Goal: Use online tool/utility: Utilize a website feature to perform a specific function

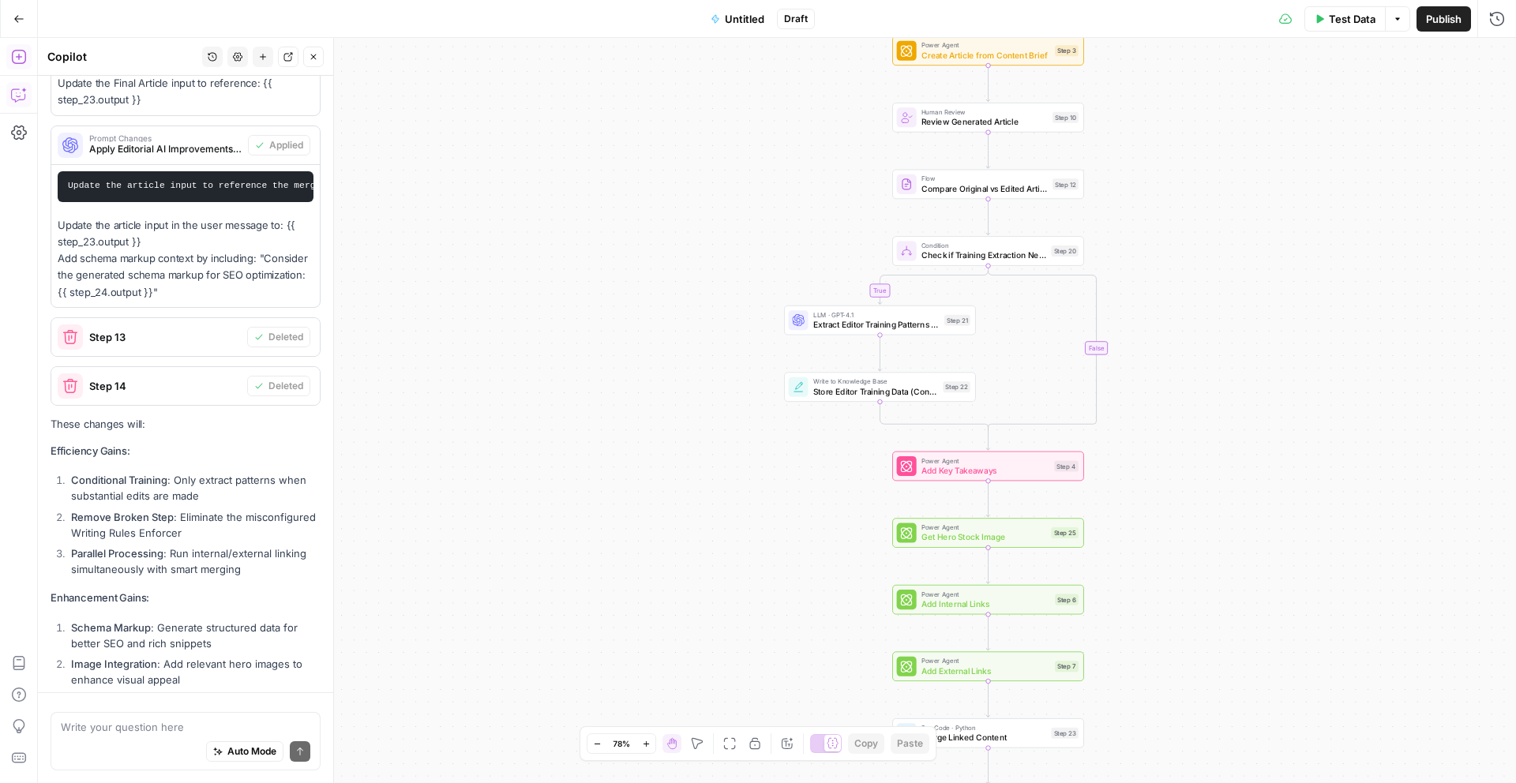
scroll to position [48, 0]
click at [1329, 21] on span "Test Data" at bounding box center [1352, 19] width 47 height 16
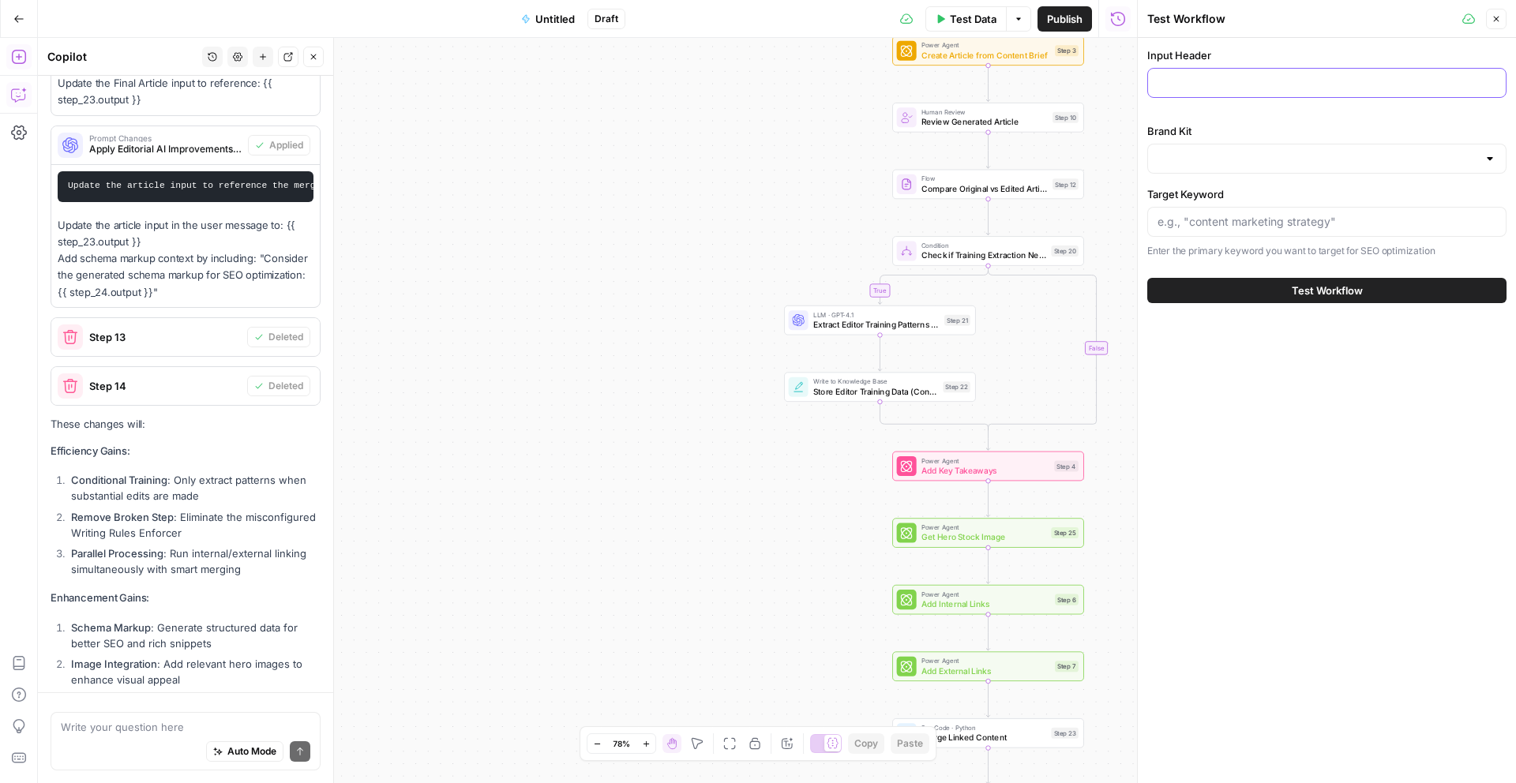
click at [1280, 89] on input "Input Header" at bounding box center [1327, 83] width 339 height 16
paste input "International Employment Law"
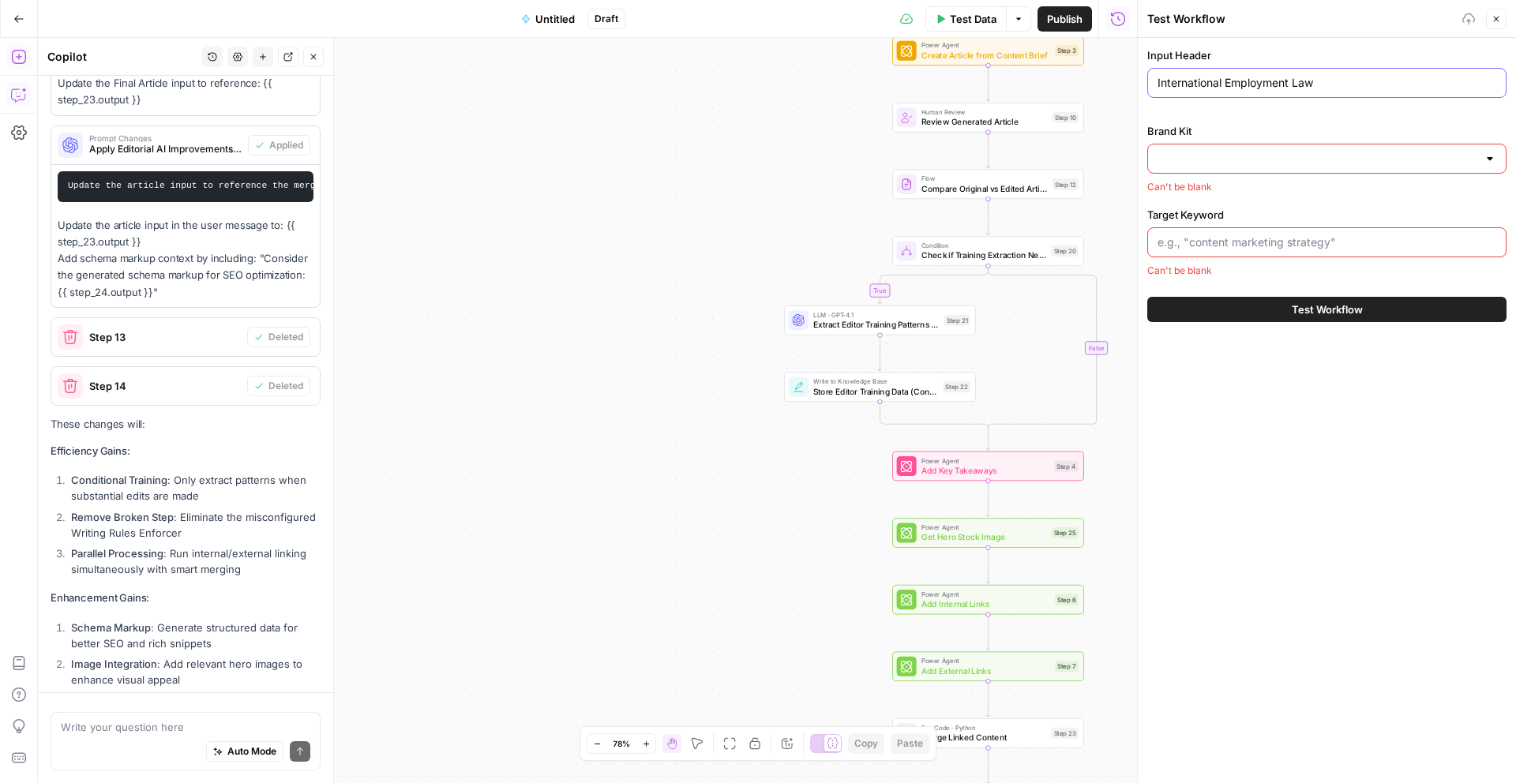
type input "International Employment Law"
click at [1303, 158] on input "Brand Kit" at bounding box center [1318, 159] width 320 height 16
click at [1345, 197] on span "Teamed" at bounding box center [1324, 198] width 326 height 16
type input "Teamed"
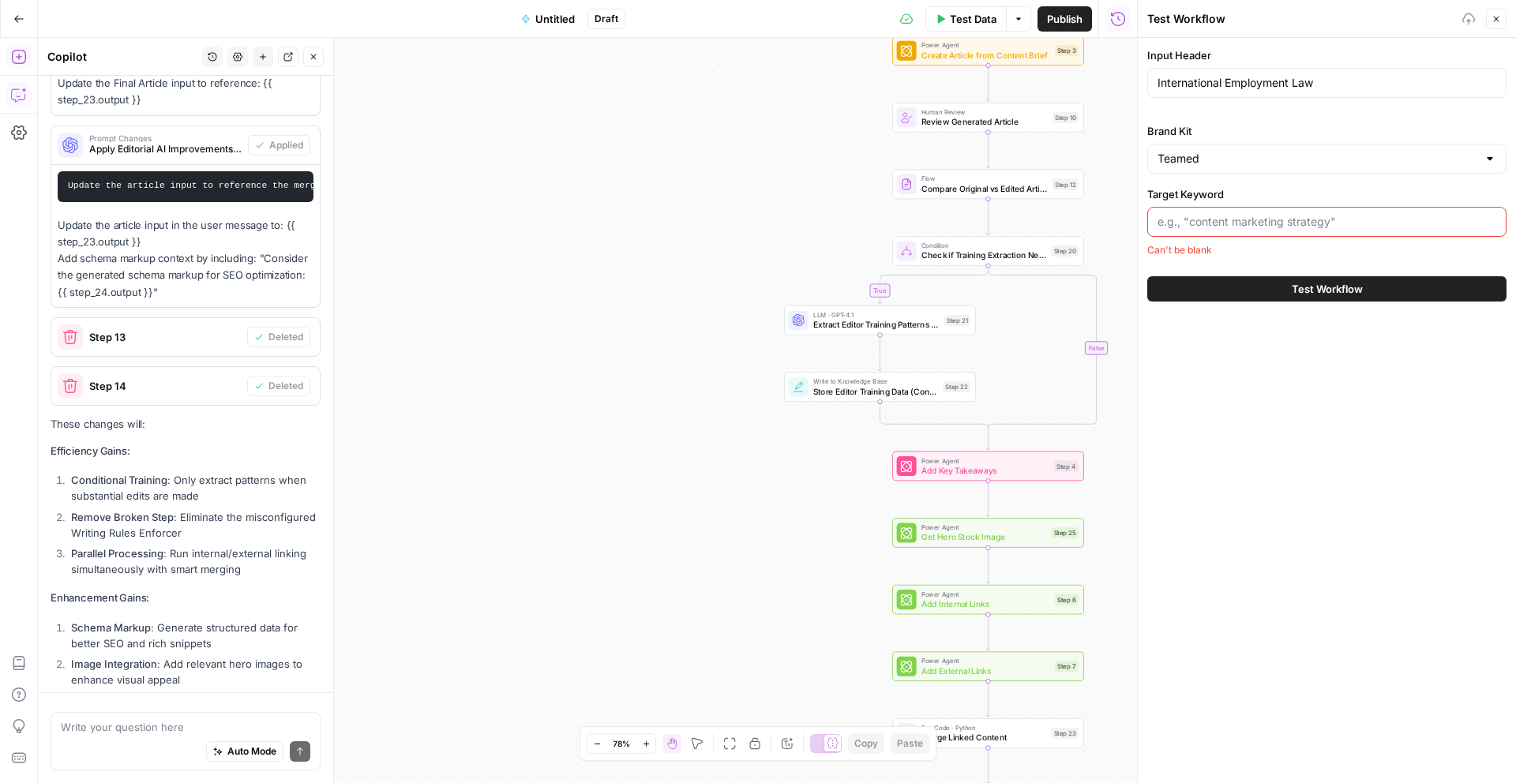
click at [1360, 216] on input "Target Keyword" at bounding box center [1327, 222] width 339 height 16
paste input "International Employment Law"
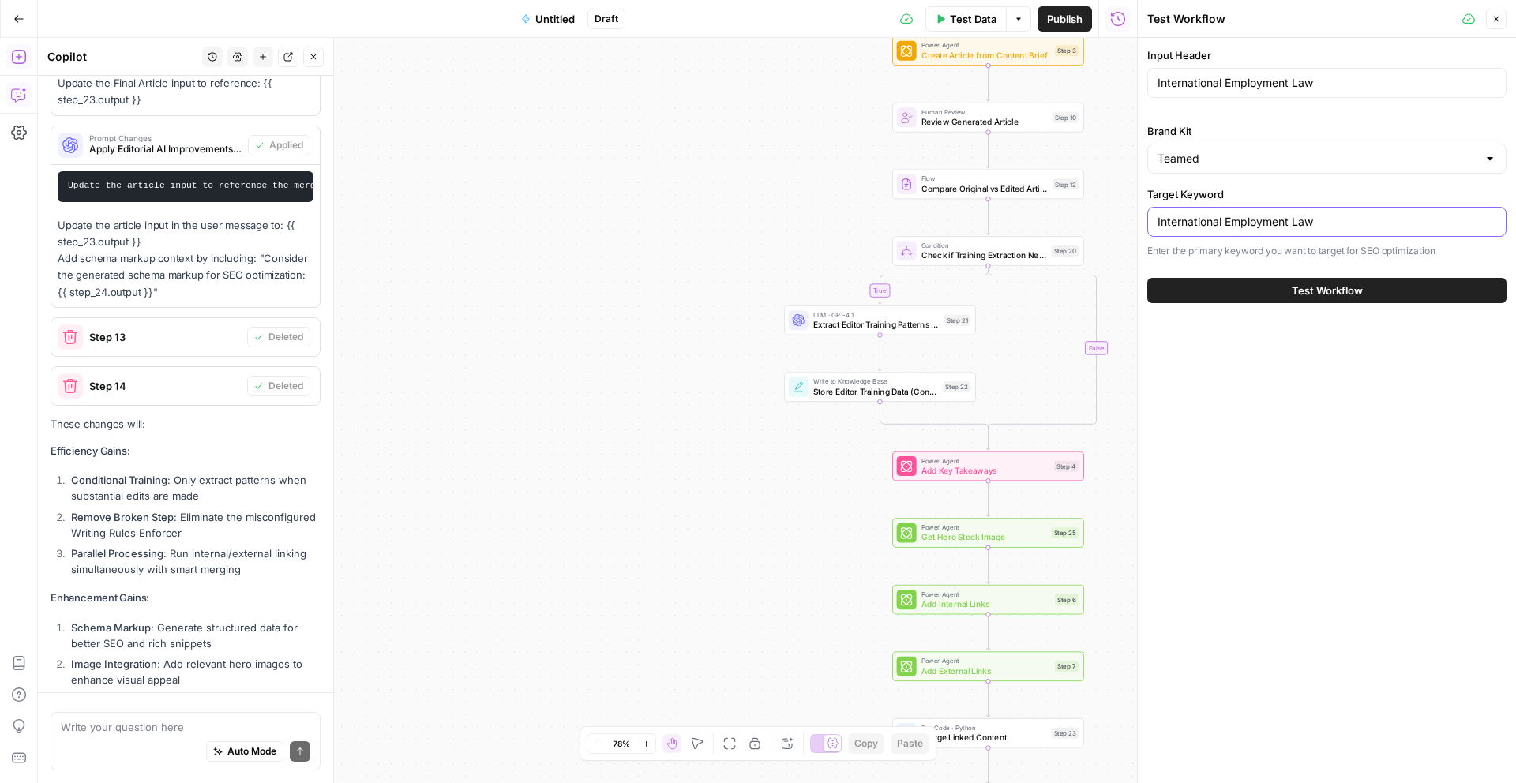
type input "International Employment Law"
click at [1366, 291] on button "Test Workflow" at bounding box center [1326, 290] width 359 height 25
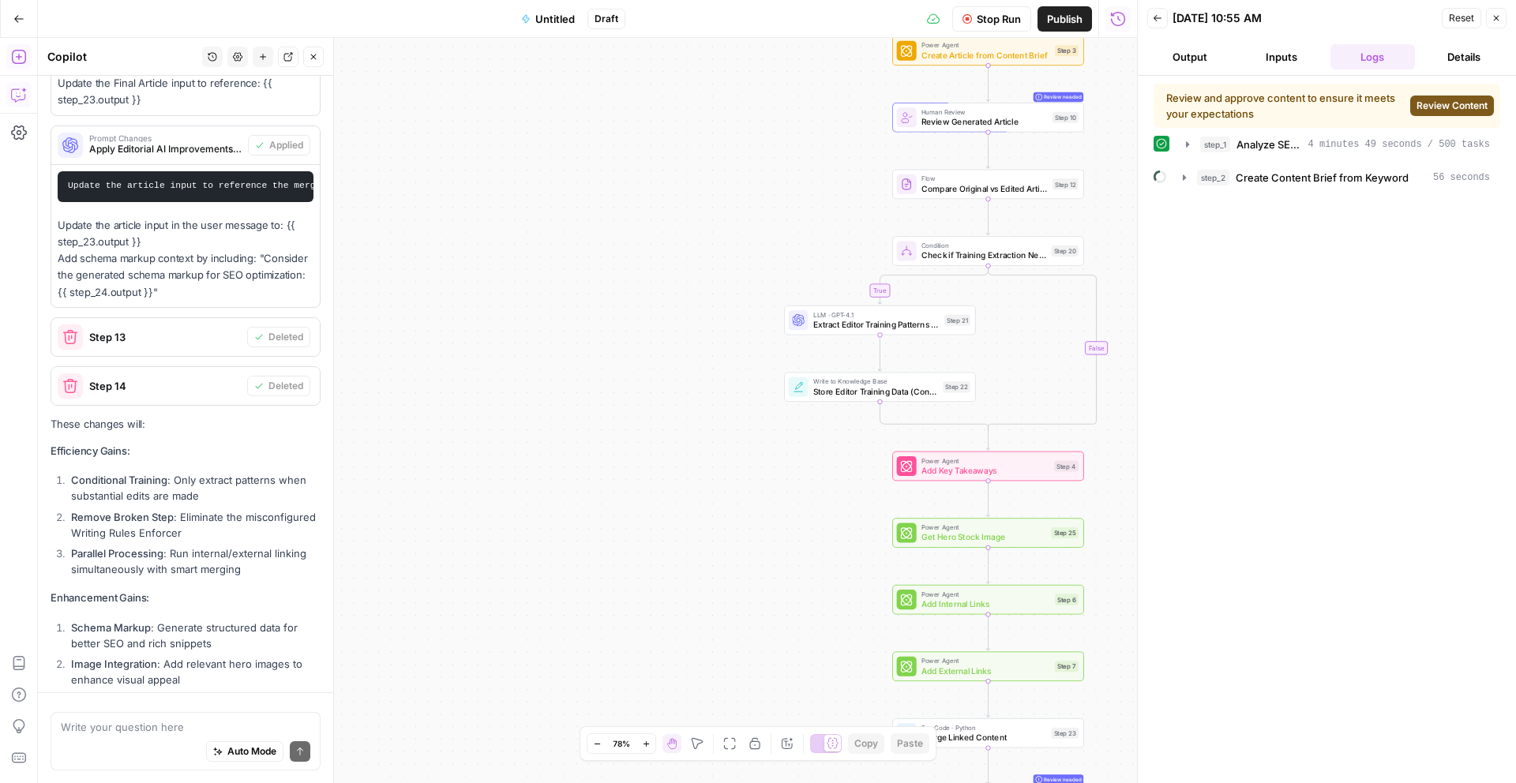
scroll to position [48, 0]
click at [1439, 108] on span "Review Content" at bounding box center [1452, 106] width 71 height 14
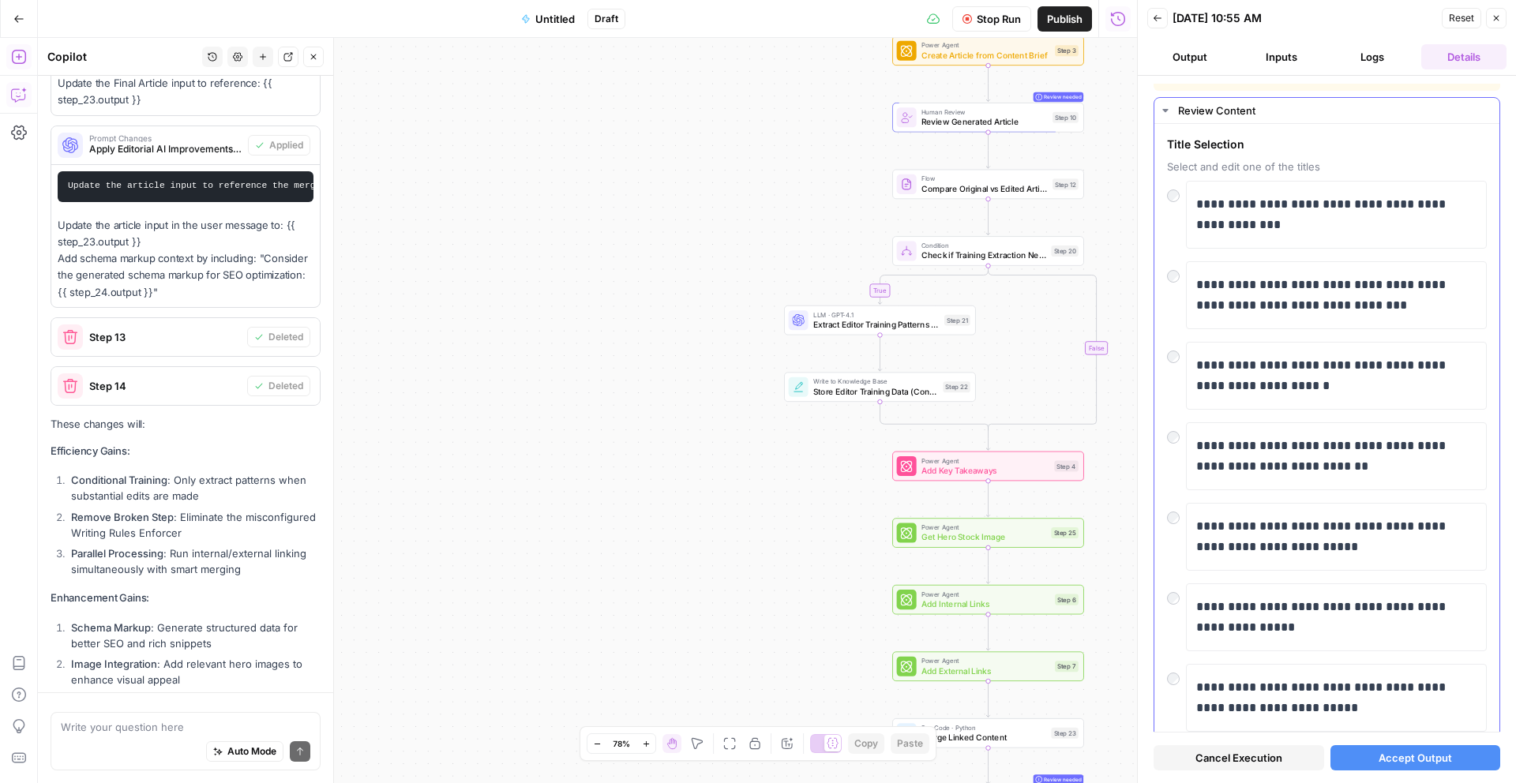
scroll to position [0, 0]
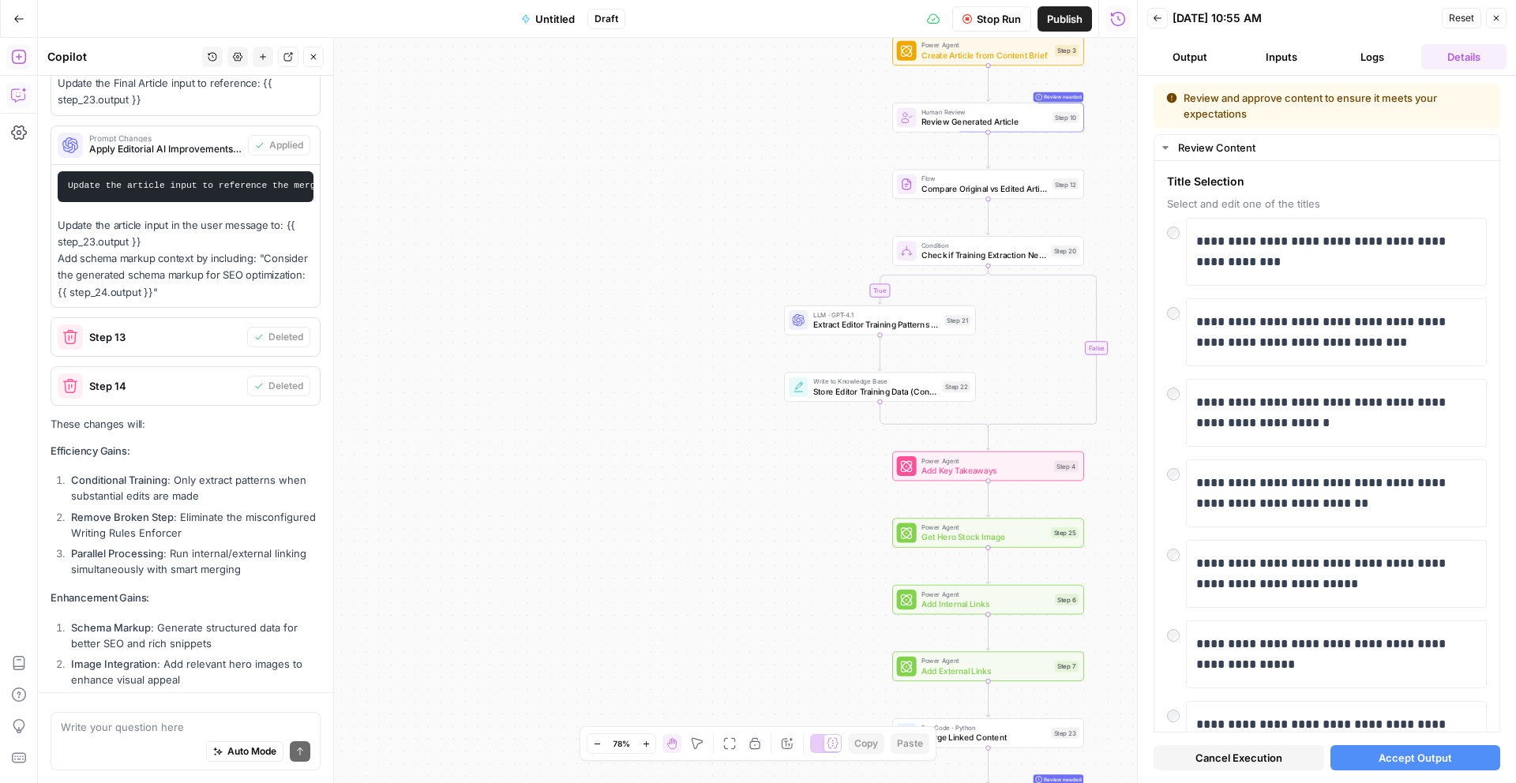
click at [1453, 767] on button "Accept Output" at bounding box center [1415, 757] width 171 height 25
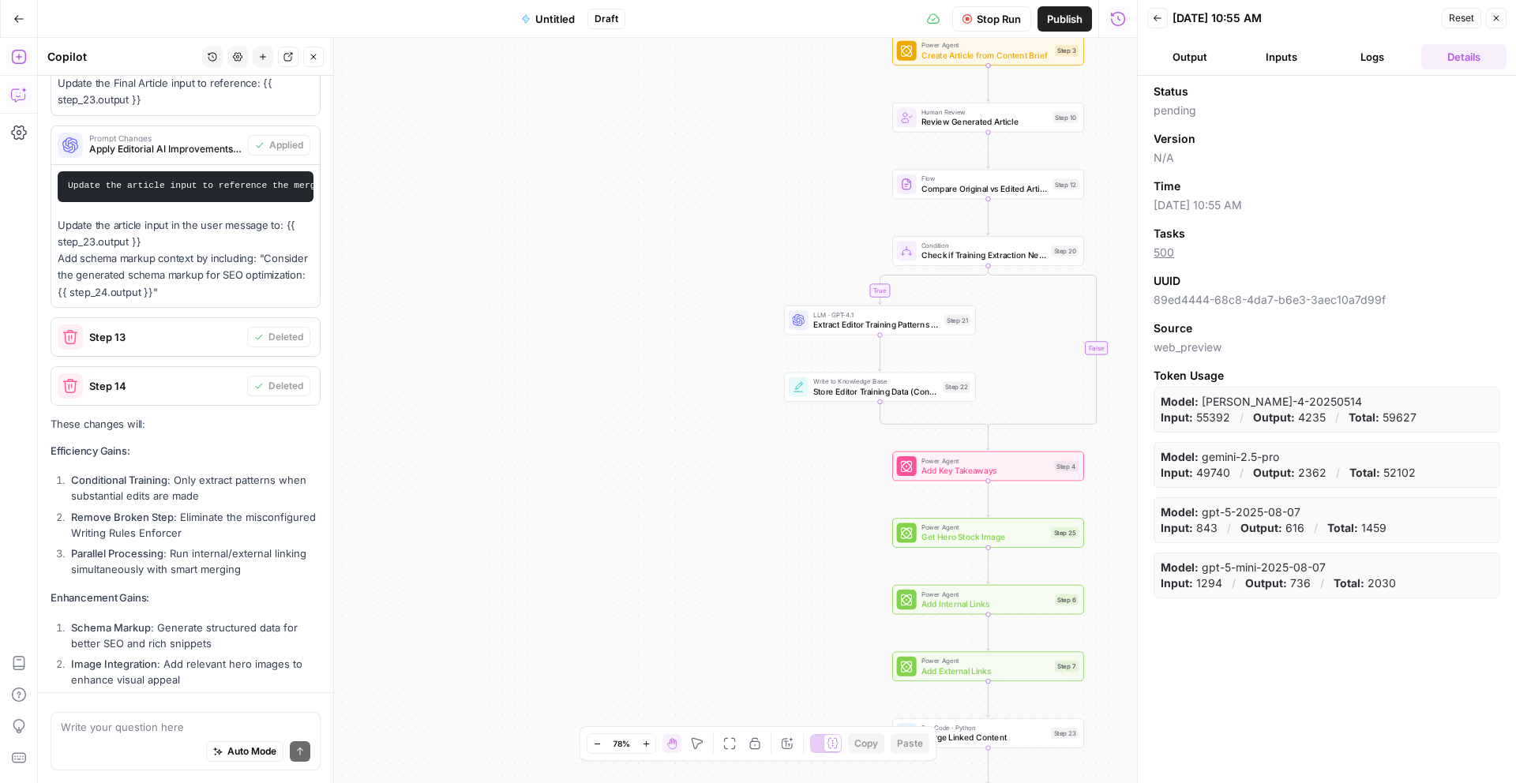
drag, startPoint x: 1208, startPoint y: 64, endPoint x: 1199, endPoint y: 60, distance: 9.5
click at [1206, 63] on button "Output" at bounding box center [1189, 56] width 85 height 25
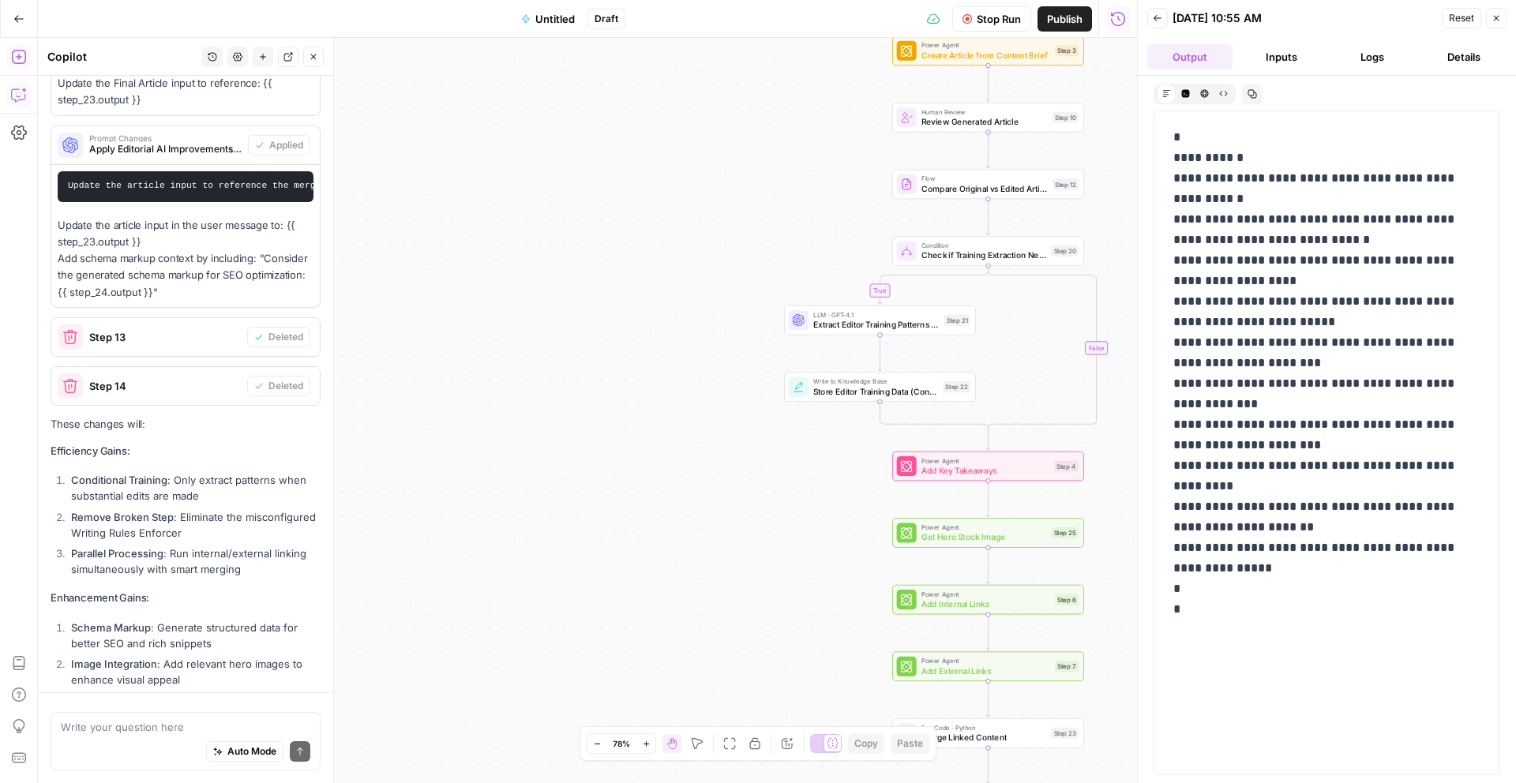
click at [1270, 61] on button "Inputs" at bounding box center [1281, 56] width 85 height 25
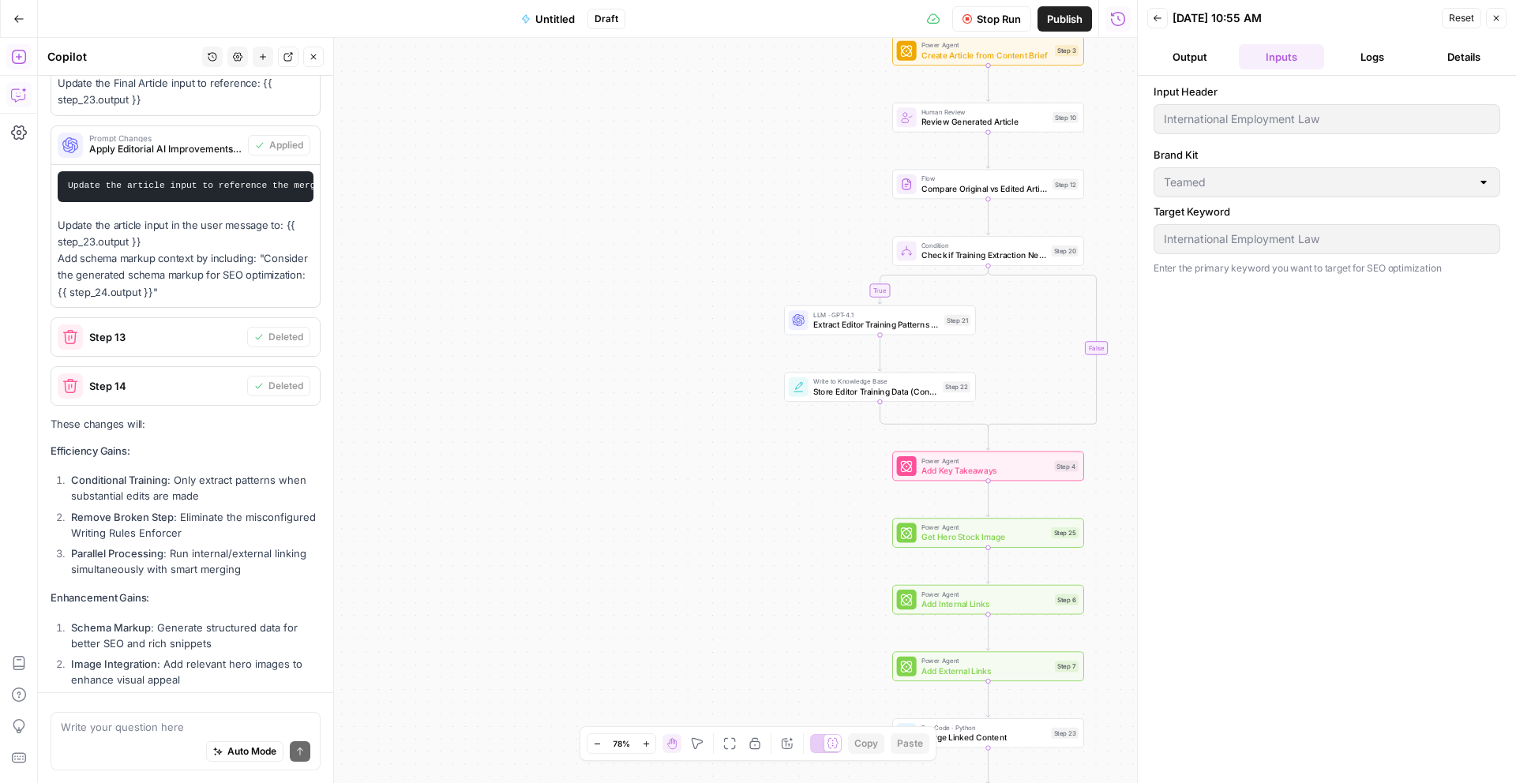
click at [1387, 61] on button "Logs" at bounding box center [1372, 56] width 85 height 25
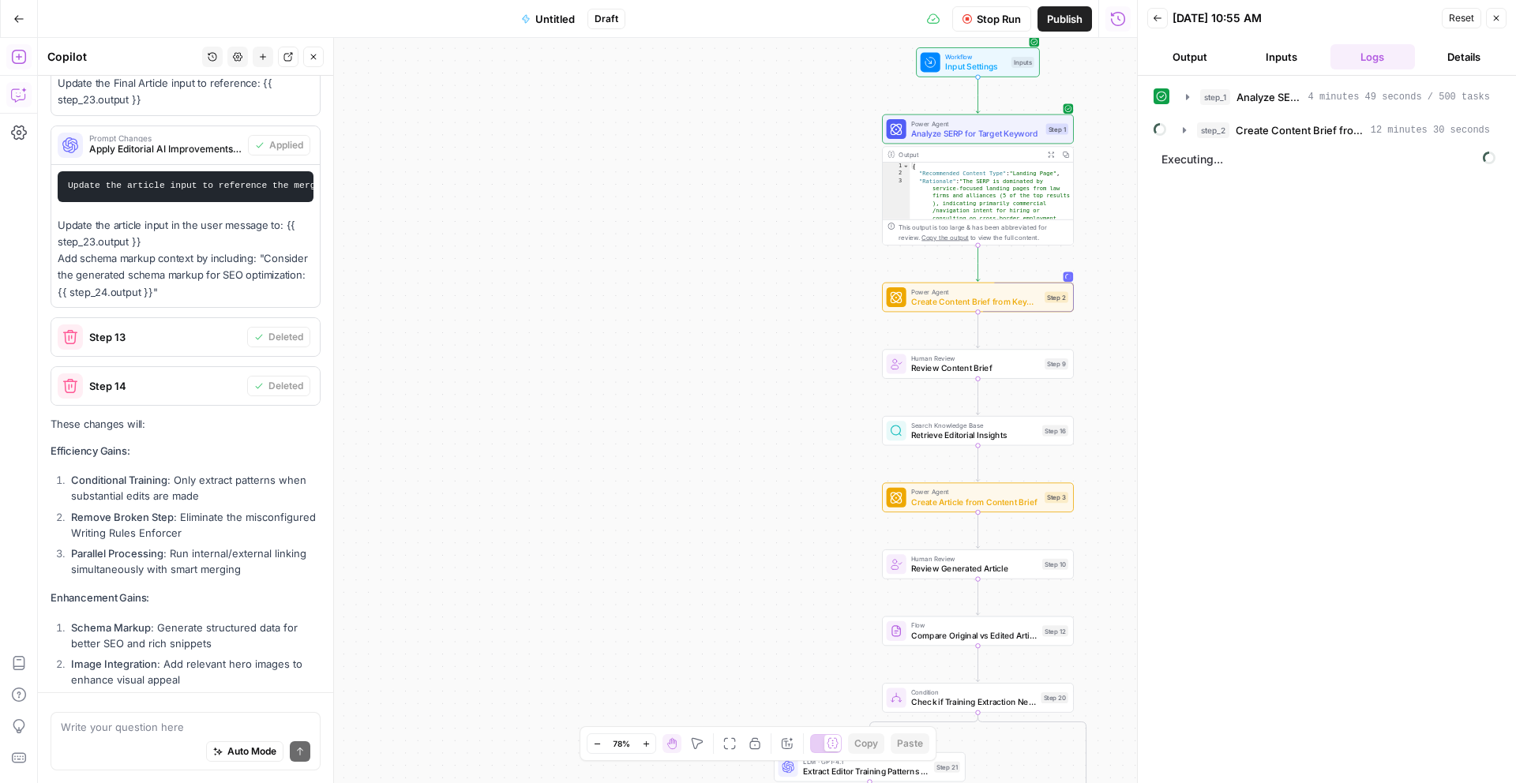
click at [1163, 17] on button "Back" at bounding box center [1157, 18] width 21 height 21
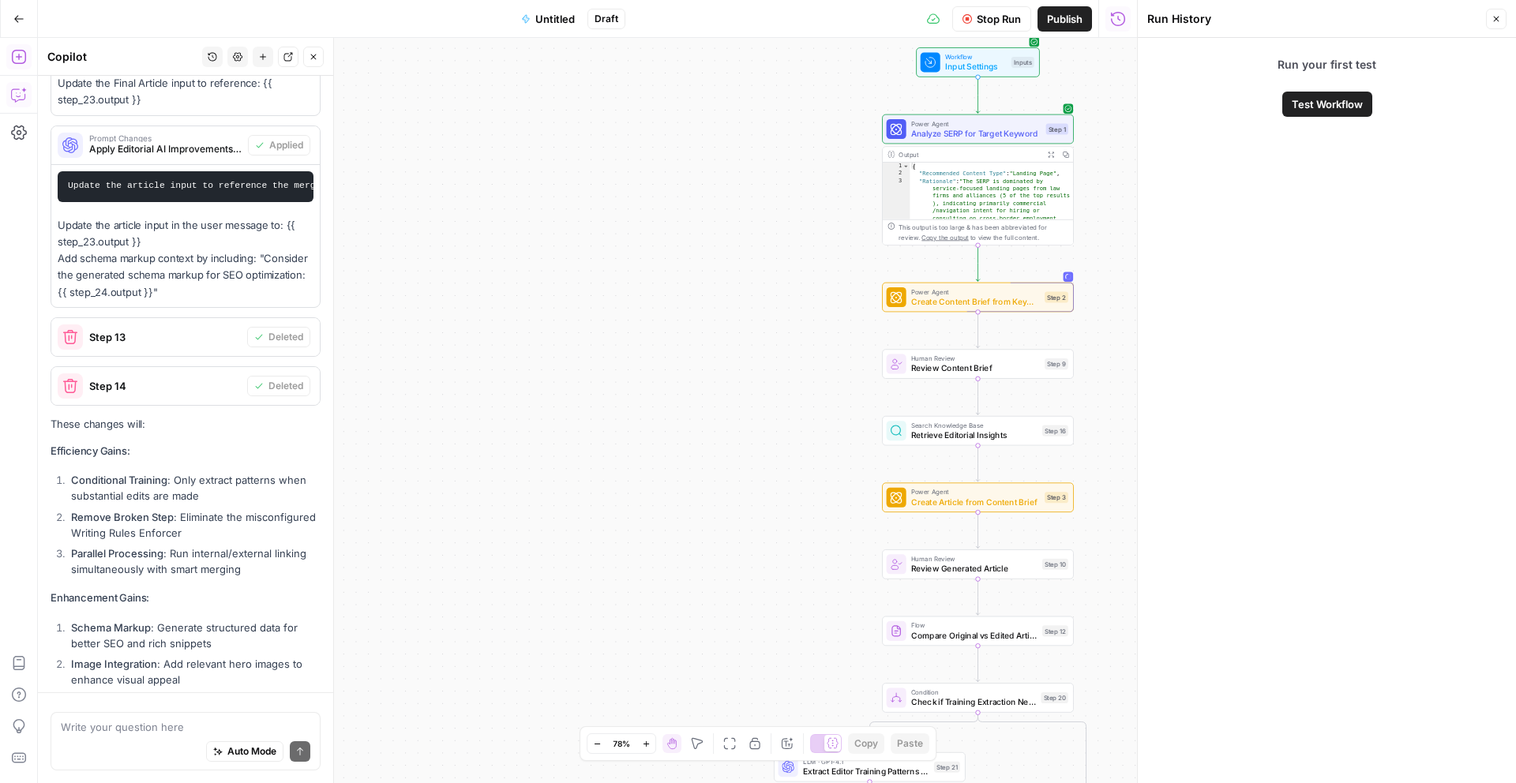
drag, startPoint x: 1384, startPoint y: 99, endPoint x: 1360, endPoint y: 102, distance: 23.9
click at [1383, 99] on div "Run your first test Test Workflow" at bounding box center [1327, 77] width 378 height 79
click at [1360, 102] on span "Test Workflow" at bounding box center [1327, 104] width 71 height 16
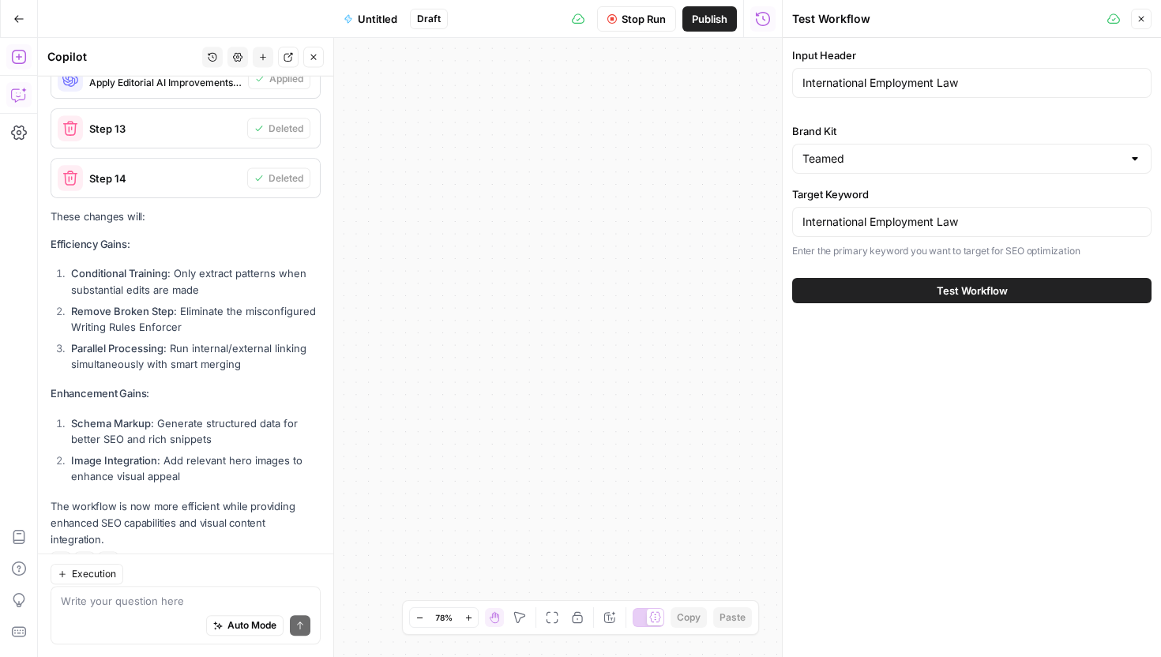
scroll to position [48, 0]
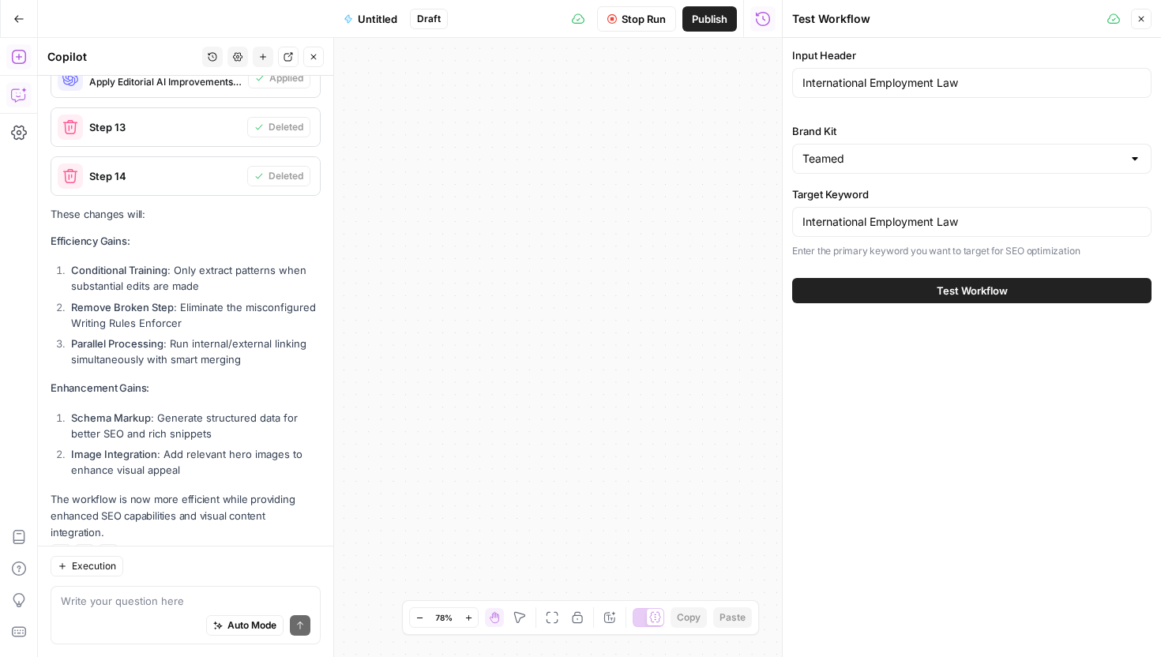
click at [951, 294] on span "Test Workflow" at bounding box center [971, 291] width 71 height 16
